Goal: Task Accomplishment & Management: Manage account settings

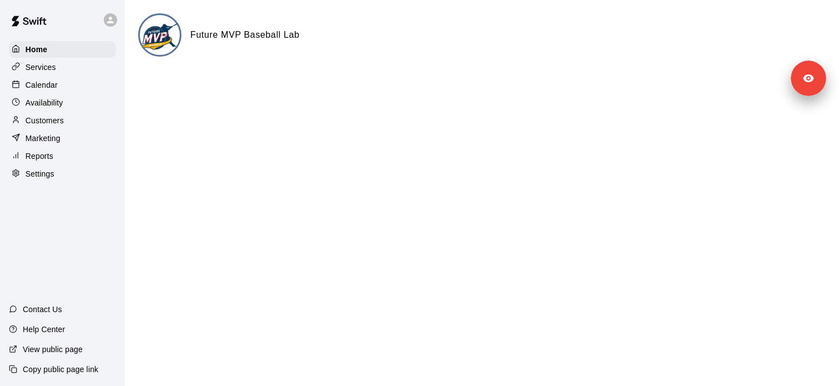
click at [80, 66] on div "Services" at bounding box center [62, 67] width 107 height 17
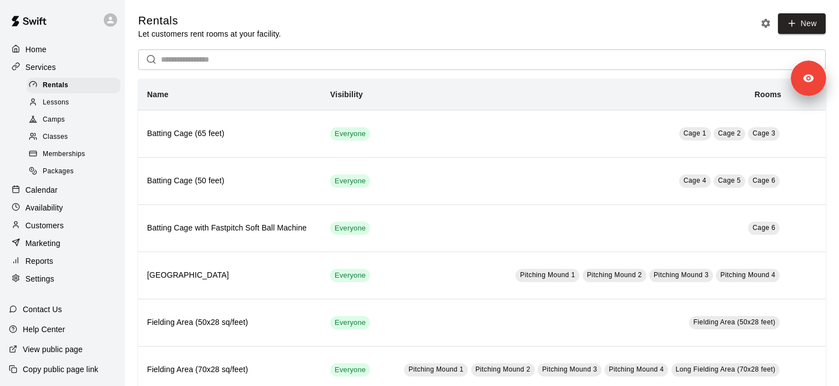
click at [79, 153] on span "Memberships" at bounding box center [64, 154] width 42 height 11
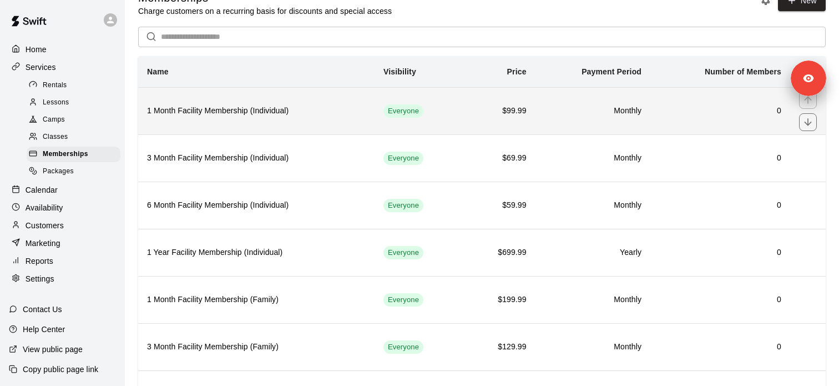
scroll to position [26, 0]
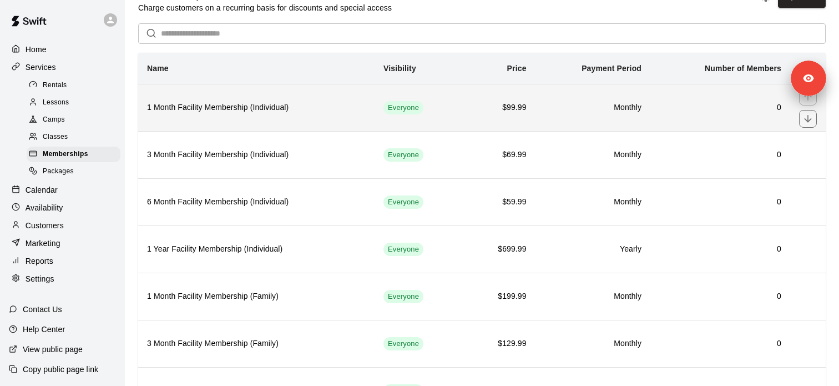
click at [252, 117] on th "1 Month Facility Membership (Individual)" at bounding box center [256, 107] width 237 height 47
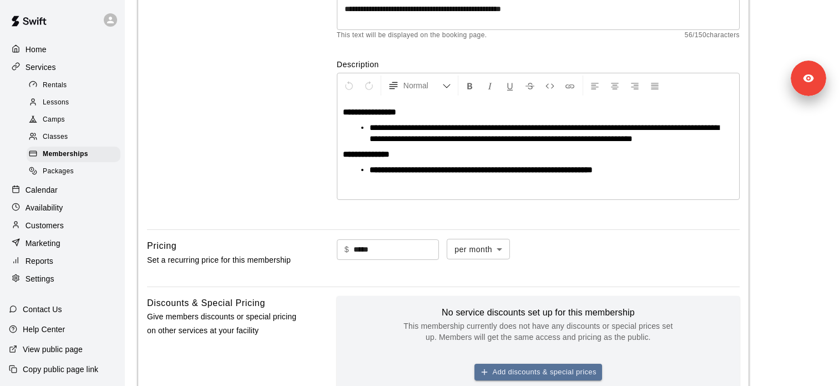
scroll to position [96, 0]
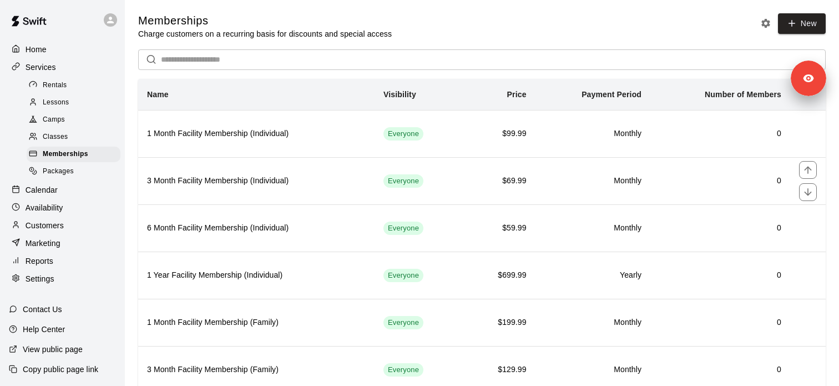
click at [268, 170] on th "3 Month Facility Membership (Individual)" at bounding box center [256, 180] width 237 height 47
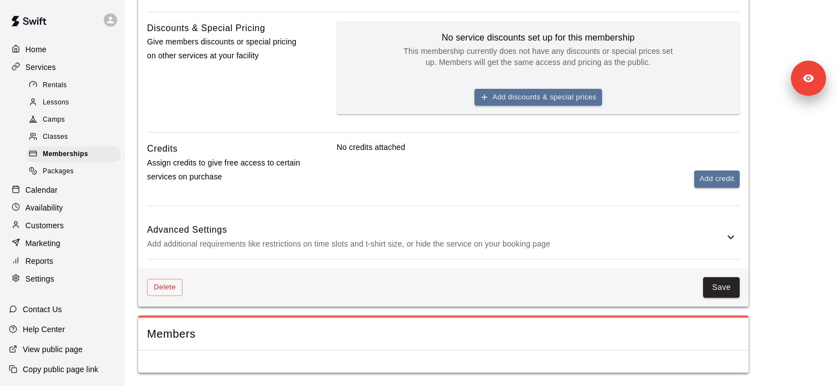
click at [301, 230] on h6 "Advanced Settings" at bounding box center [435, 230] width 577 height 14
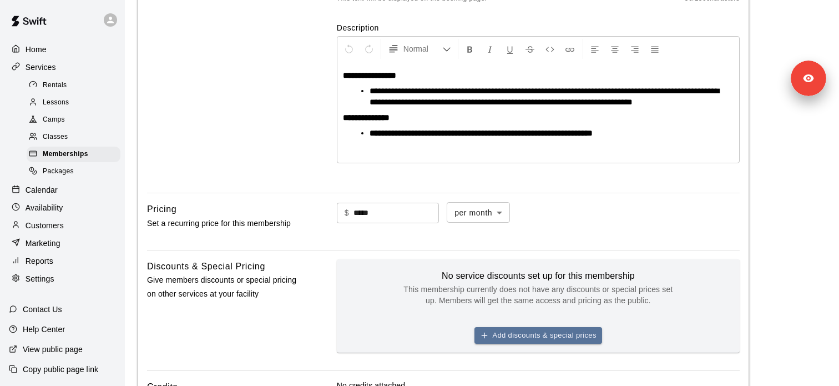
scroll to position [191, 0]
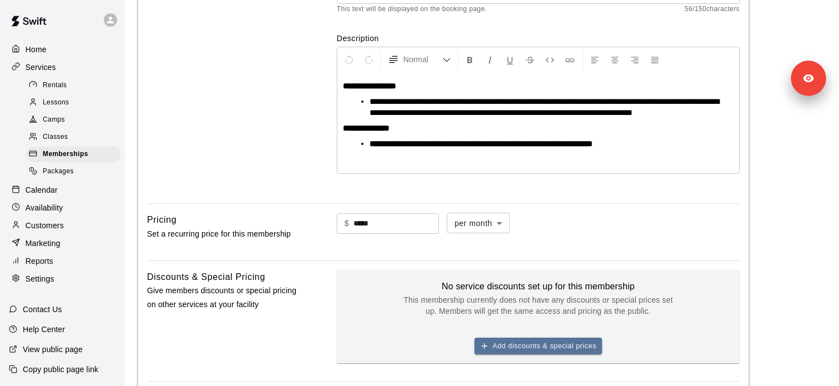
click at [53, 283] on p "Settings" at bounding box center [40, 278] width 29 height 11
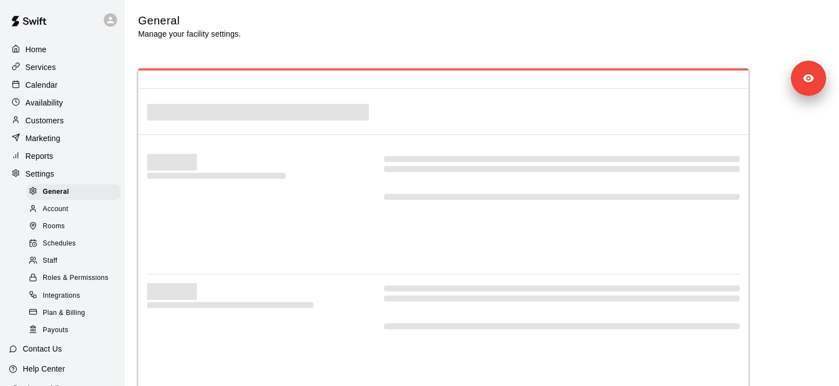
select select "**"
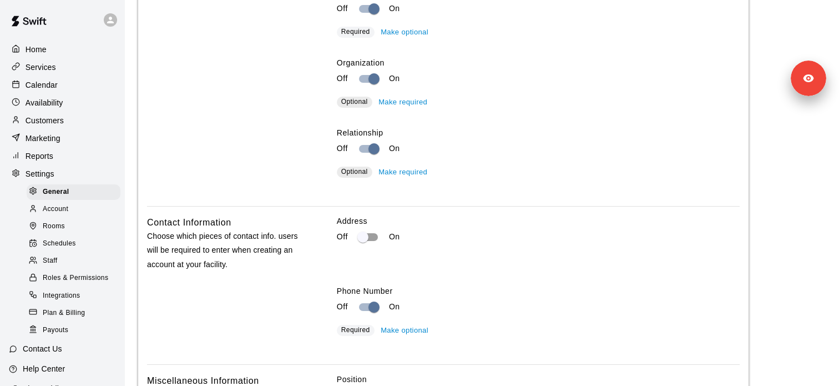
scroll to position [39, 0]
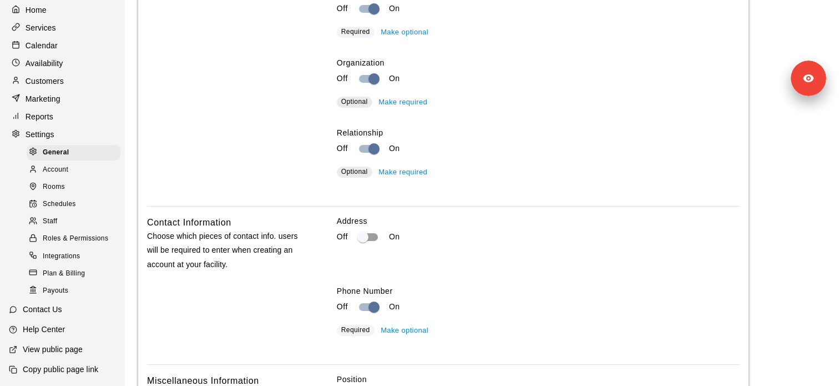
click at [66, 370] on p "Copy public page link" at bounding box center [61, 369] width 76 height 11
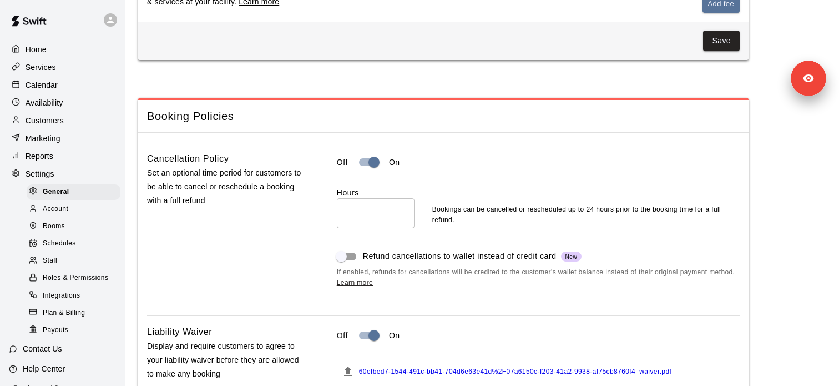
scroll to position [692, 0]
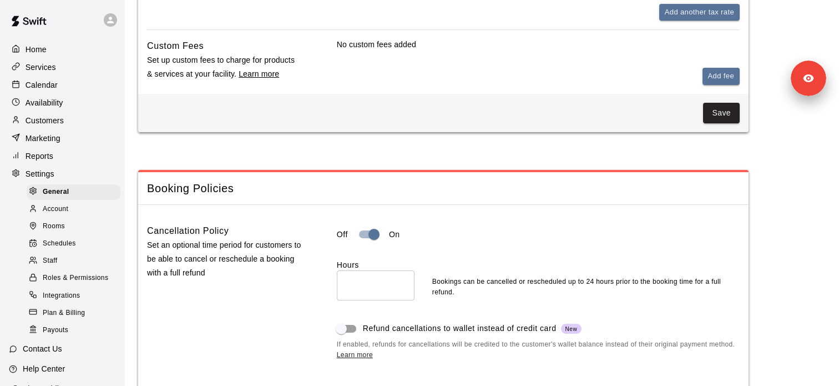
click at [103, 26] on div at bounding box center [113, 20] width 23 height 22
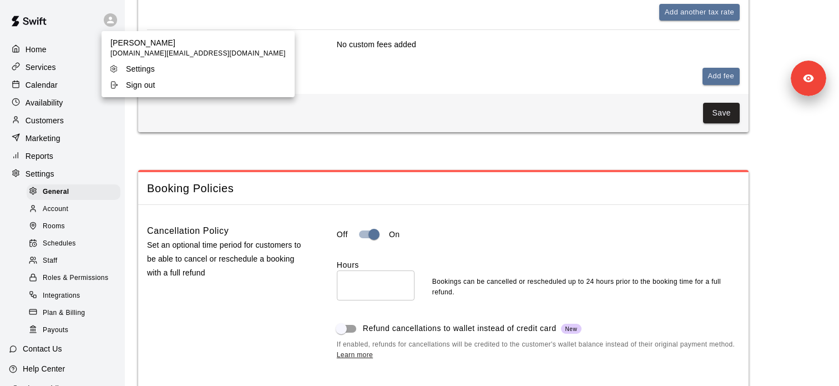
click at [259, 254] on div at bounding box center [419, 193] width 839 height 386
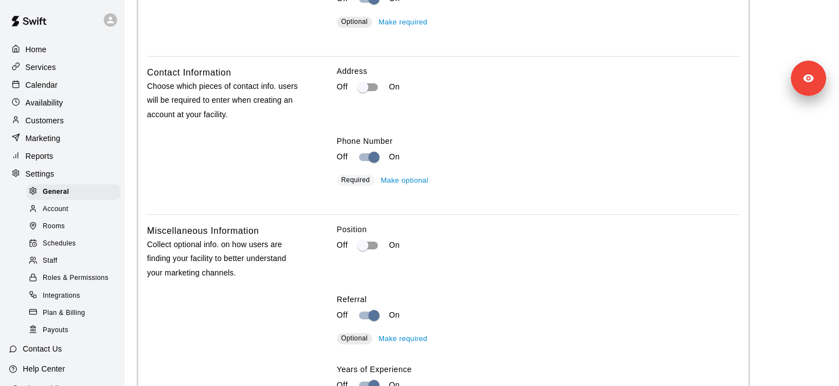
scroll to position [1896, 0]
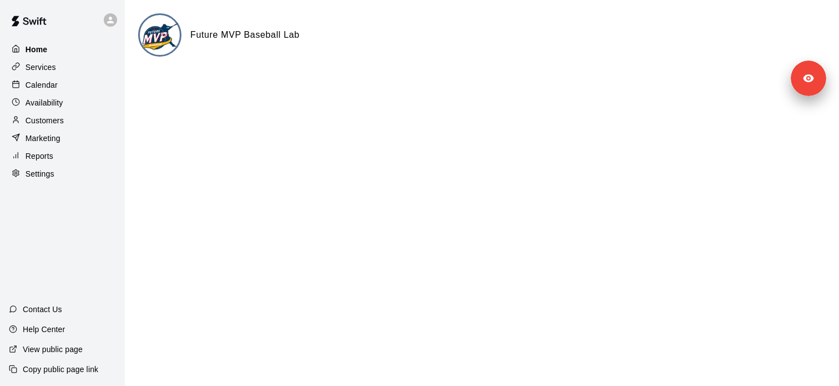
click at [75, 56] on div "Home" at bounding box center [62, 49] width 107 height 17
click at [79, 68] on div "Services" at bounding box center [62, 67] width 107 height 17
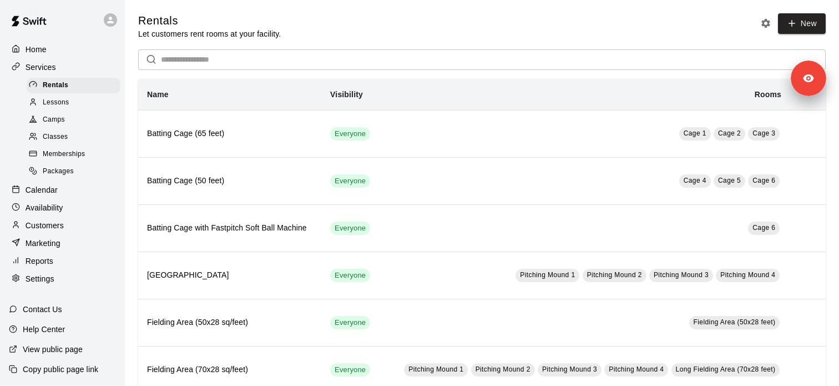
click at [82, 151] on span "Memberships" at bounding box center [64, 154] width 42 height 11
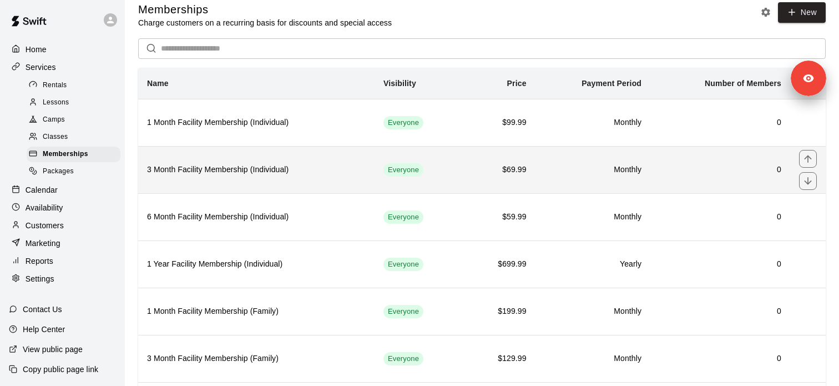
scroll to position [13, 0]
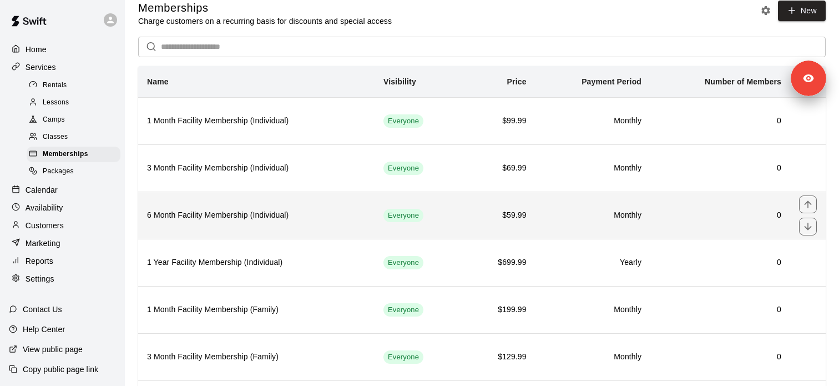
click at [265, 211] on h6 "6 Month Facility Membership (Individual)" at bounding box center [256, 215] width 219 height 12
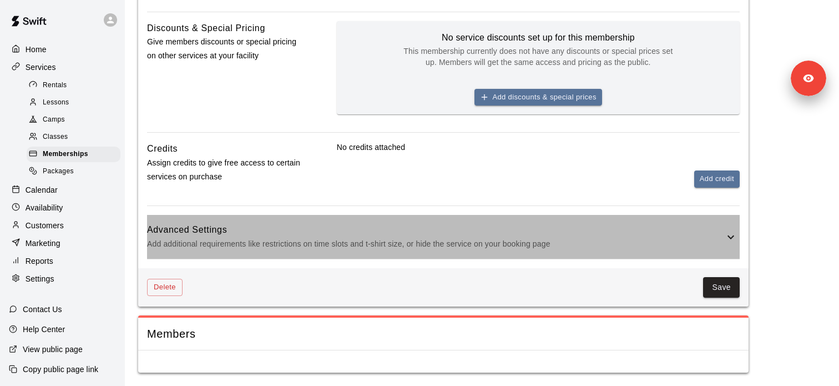
click at [410, 240] on p "Add additional requirements like restrictions on time slots and t-shirt size, o…" at bounding box center [435, 244] width 577 height 14
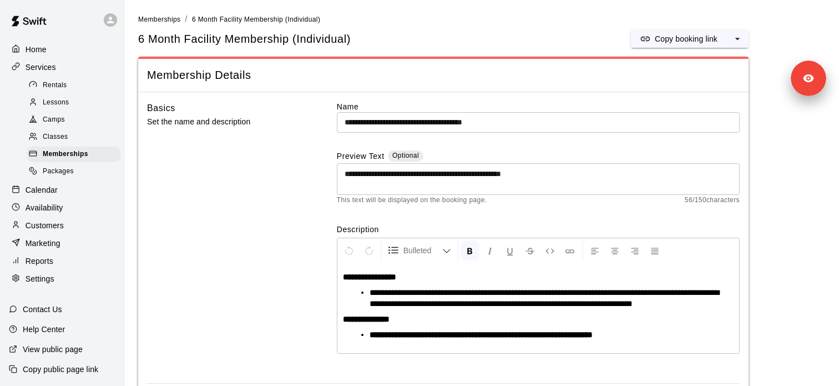
click at [140, 40] on span "6 Month Facility Membership (Individual)" at bounding box center [244, 39] width 213 height 15
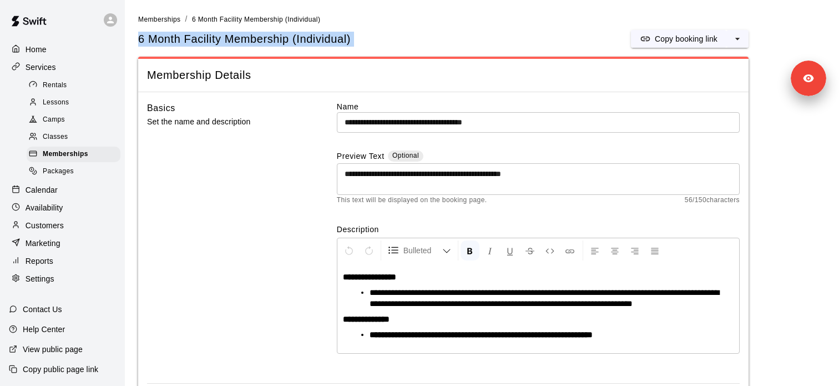
click at [140, 40] on span "6 Month Facility Membership (Individual)" at bounding box center [244, 39] width 213 height 15
copy div "6 Month Facility Membership (Individual) Copy booking link"
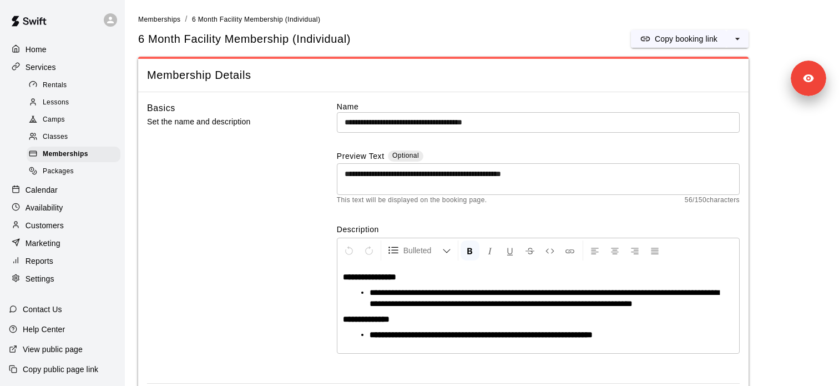
click at [198, 39] on span "6 Month Facility Membership (Individual)" at bounding box center [244, 39] width 213 height 15
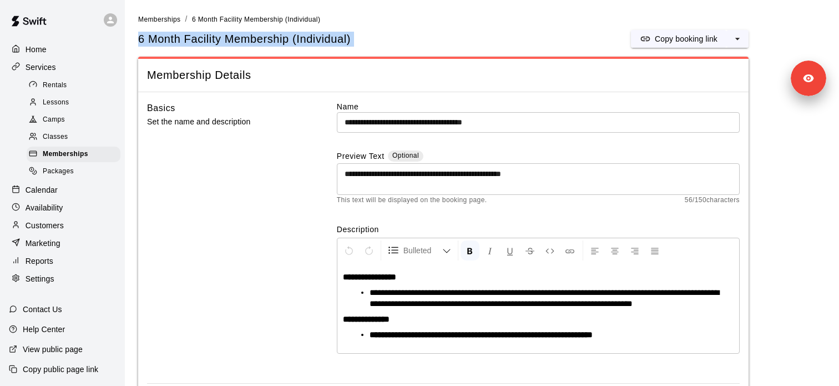
click at [198, 39] on span "6 Month Facility Membership (Individual)" at bounding box center [244, 39] width 213 height 15
copy div "6 Month Facility Membership (Individual) Copy booking link"
